Goal: Task Accomplishment & Management: Use online tool/utility

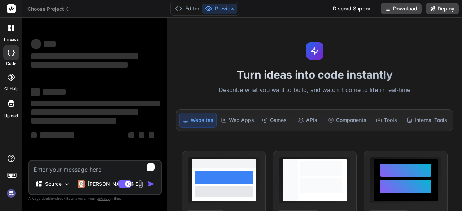
click at [48, 13] on header "Choose Project Created with Pixso." at bounding box center [94, 9] width 145 height 18
click at [56, 8] on span "Choose Project" at bounding box center [48, 8] width 43 height 7
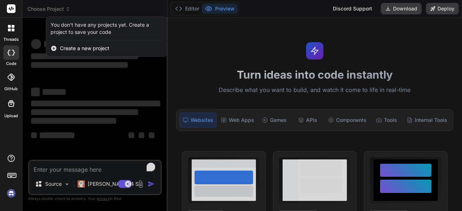
click at [61, 76] on div at bounding box center [231, 105] width 462 height 211
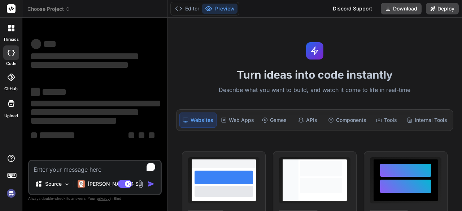
click at [13, 34] on div at bounding box center [11, 28] width 15 height 15
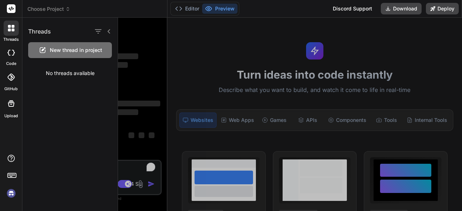
click at [10, 50] on icon at bounding box center [11, 53] width 7 height 6
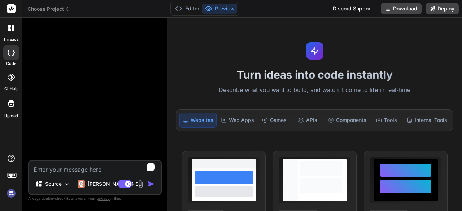
click at [47, 10] on span "Choose Project" at bounding box center [48, 8] width 43 height 7
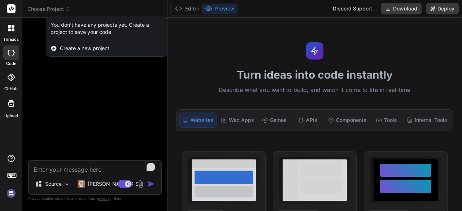
click at [59, 83] on div at bounding box center [231, 105] width 462 height 211
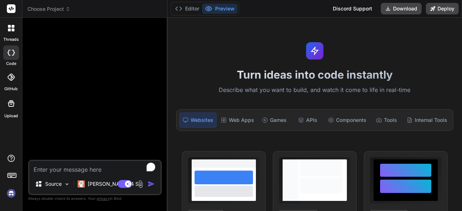
click at [7, 193] on img at bounding box center [11, 194] width 12 height 12
click at [60, 8] on span "Choose Project" at bounding box center [48, 8] width 43 height 7
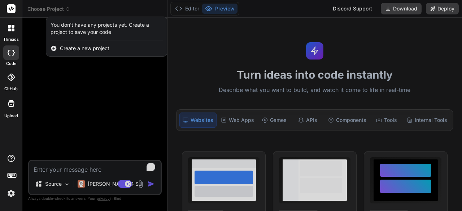
click at [78, 50] on span "Create a new project" at bounding box center [84, 48] width 49 height 7
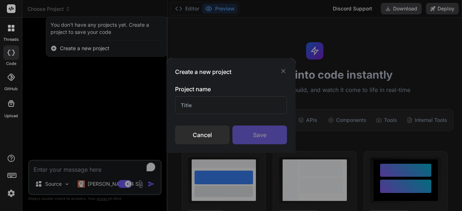
click at [287, 72] on div "Create a new project Project name Cancel Save" at bounding box center [231, 105] width 129 height 95
click at [283, 71] on icon at bounding box center [283, 71] width 7 height 7
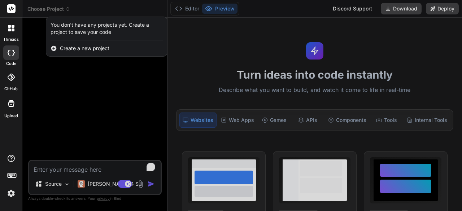
click at [105, 90] on div at bounding box center [231, 105] width 462 height 211
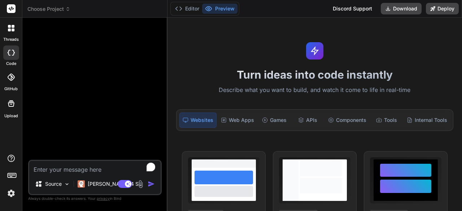
click at [11, 33] on div at bounding box center [11, 28] width 15 height 15
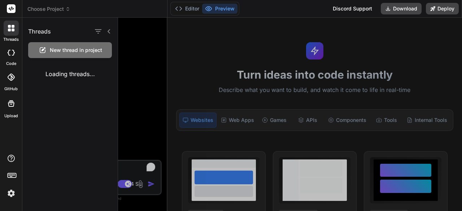
click at [12, 54] on icon at bounding box center [11, 53] width 7 height 6
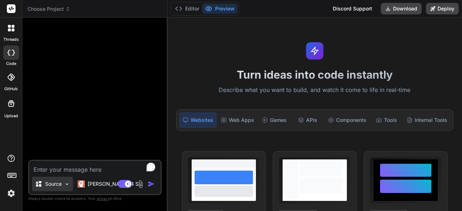
click at [42, 188] on icon at bounding box center [38, 184] width 7 height 7
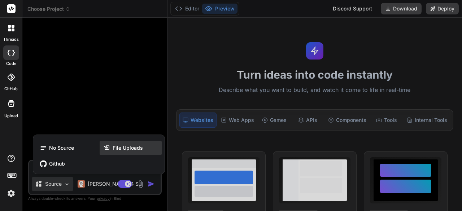
click at [122, 145] on span "File Uploads" at bounding box center [128, 148] width 30 height 7
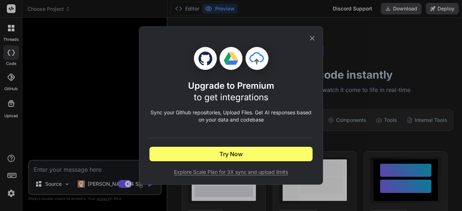
drag, startPoint x: 204, startPoint y: 128, endPoint x: 168, endPoint y: 120, distance: 36.8
click at [168, 120] on p "Sync your Github repositories, Upload Files. Get AI responses based on your dat…" at bounding box center [231, 116] width 163 height 14
click at [311, 38] on icon at bounding box center [313, 38] width 8 height 8
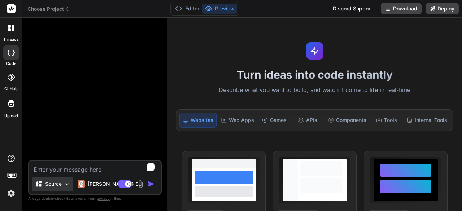
click at [53, 187] on p "Source" at bounding box center [53, 184] width 17 height 7
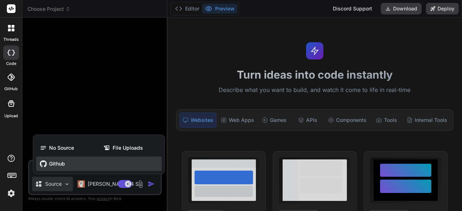
click at [66, 160] on div "Github" at bounding box center [99, 164] width 126 height 14
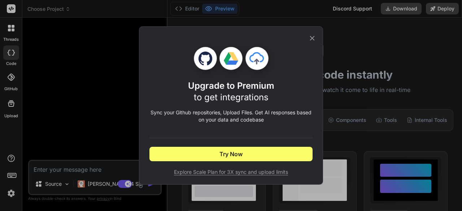
click at [307, 38] on div "Upgrade to Premium to get integrations Sync your Github repositories, Upload Fi…" at bounding box center [231, 106] width 163 height 158
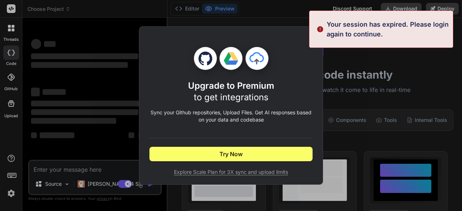
click at [298, 38] on div "Upgrade to Premium to get integrations Sync your Github repositories, Upload Fi…" at bounding box center [231, 106] width 163 height 158
click at [306, 39] on div "Upgrade to Premium to get integrations Sync your Github repositories, Upload Fi…" at bounding box center [231, 106] width 163 height 158
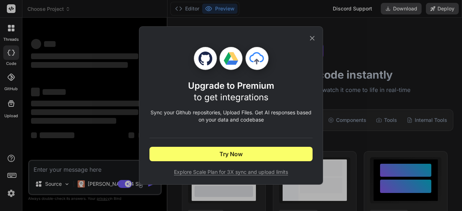
click at [311, 41] on icon at bounding box center [313, 38] width 8 height 8
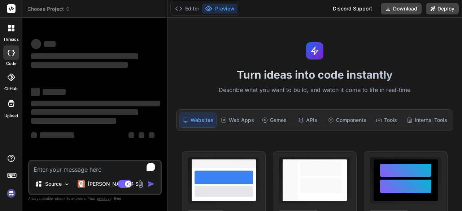
scroll to position [20, 0]
click at [12, 194] on img at bounding box center [11, 194] width 12 height 12
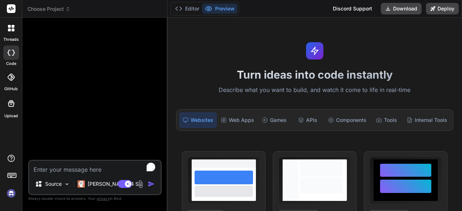
type textarea "x"
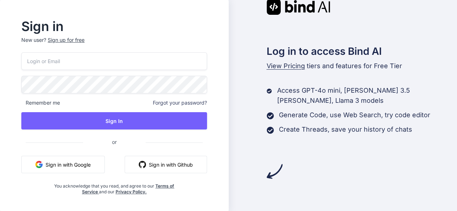
click at [83, 164] on button "Sign in with Google" at bounding box center [62, 164] width 83 height 17
click at [90, 167] on button "Sign in with Google" at bounding box center [62, 164] width 83 height 17
